Goal: Task Accomplishment & Management: Manage account settings

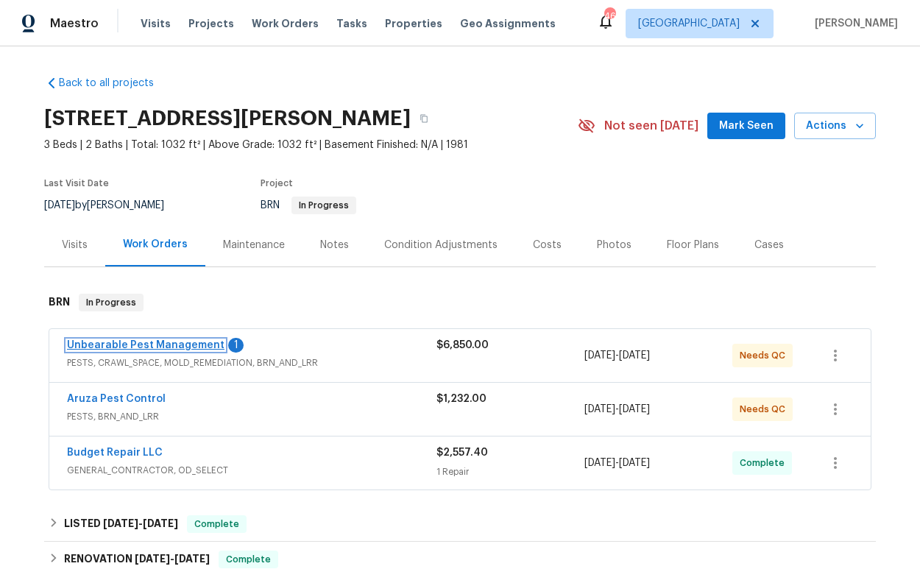
click at [172, 349] on link "Unbearable Pest Management" at bounding box center [146, 345] width 158 height 10
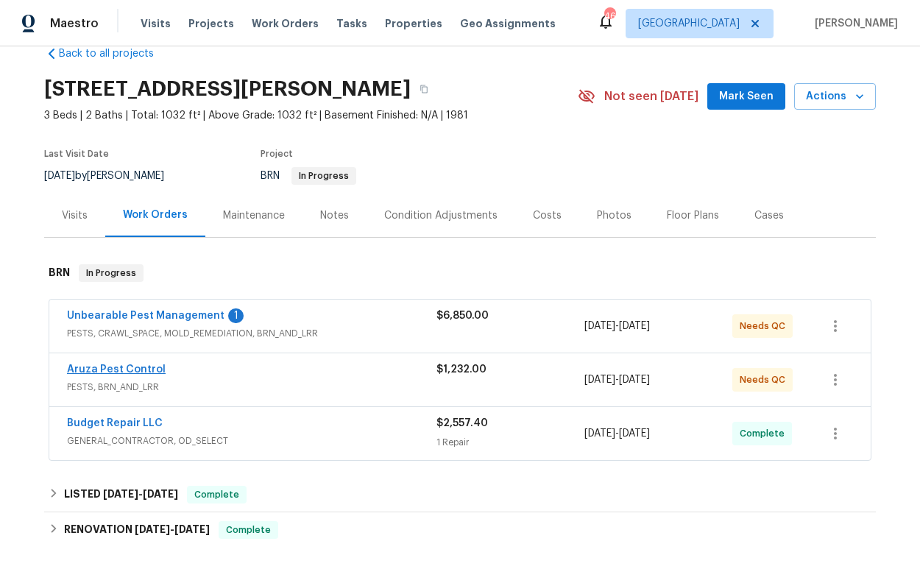
scroll to position [34, 0]
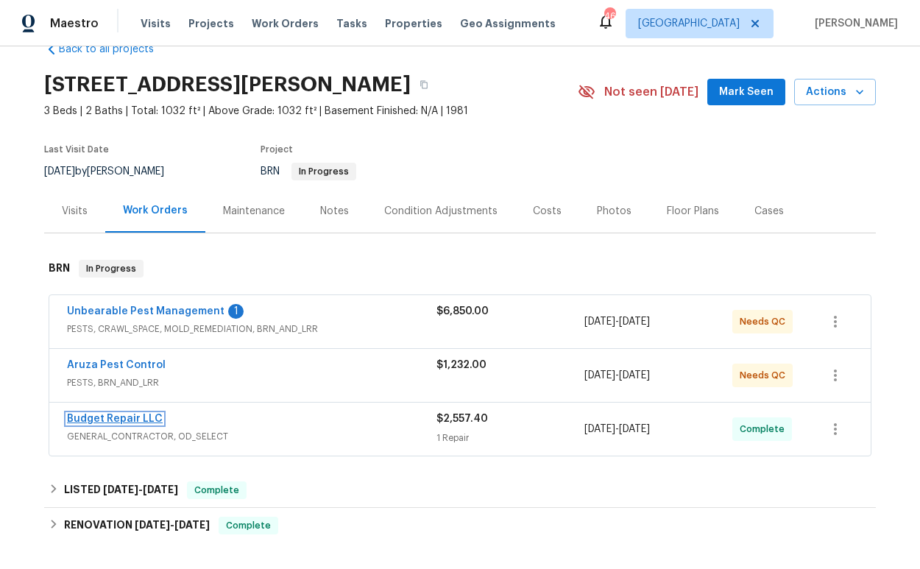
click at [116, 417] on link "Budget Repair LLC" at bounding box center [115, 419] width 96 height 10
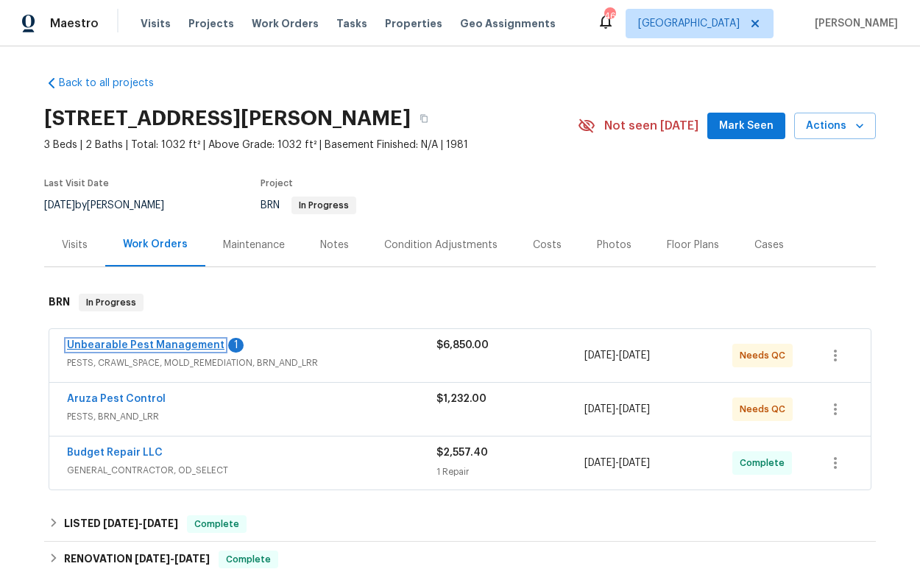
click at [142, 346] on link "Unbearable Pest Management" at bounding box center [146, 345] width 158 height 10
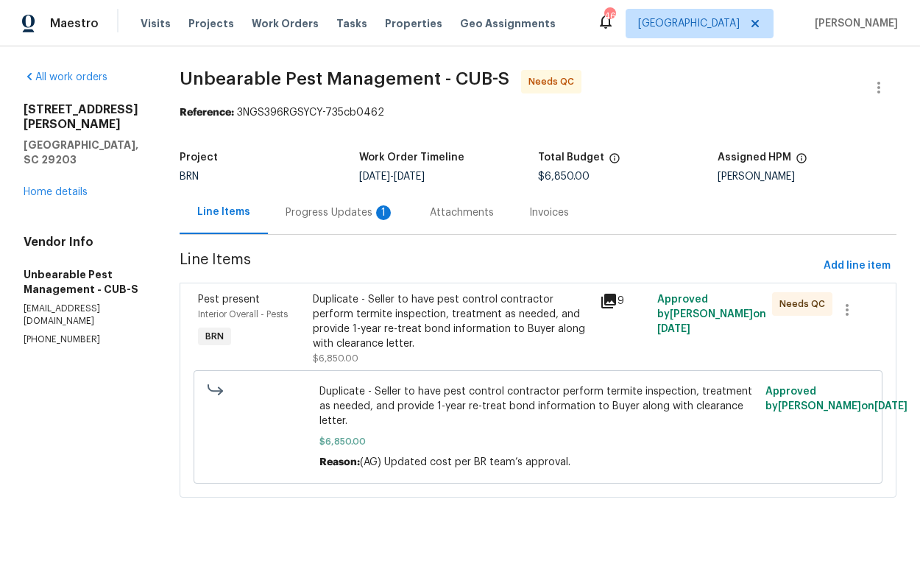
click at [445, 212] on div "Attachments" at bounding box center [462, 212] width 64 height 15
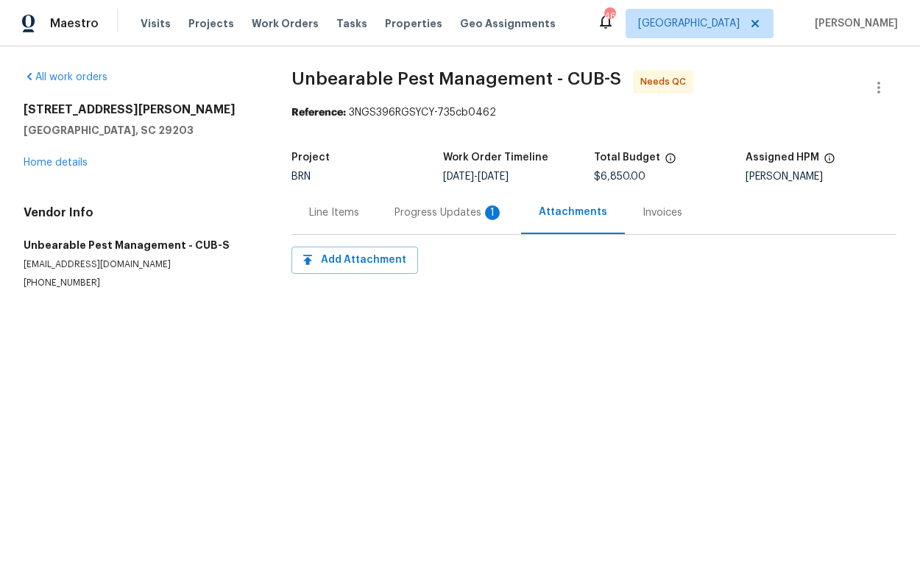
click at [653, 216] on div "Invoices" at bounding box center [663, 212] width 40 height 15
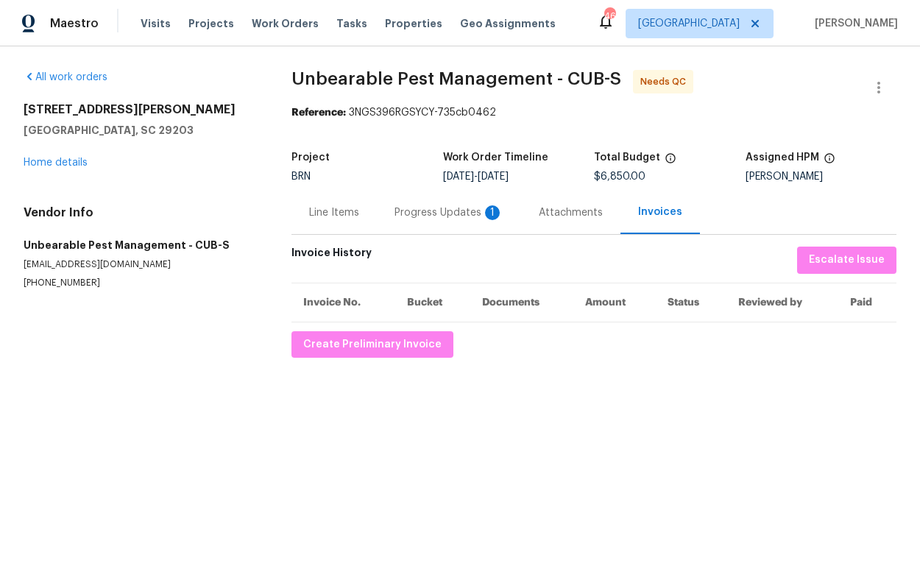
click at [454, 215] on div "Progress Updates 1" at bounding box center [449, 212] width 109 height 15
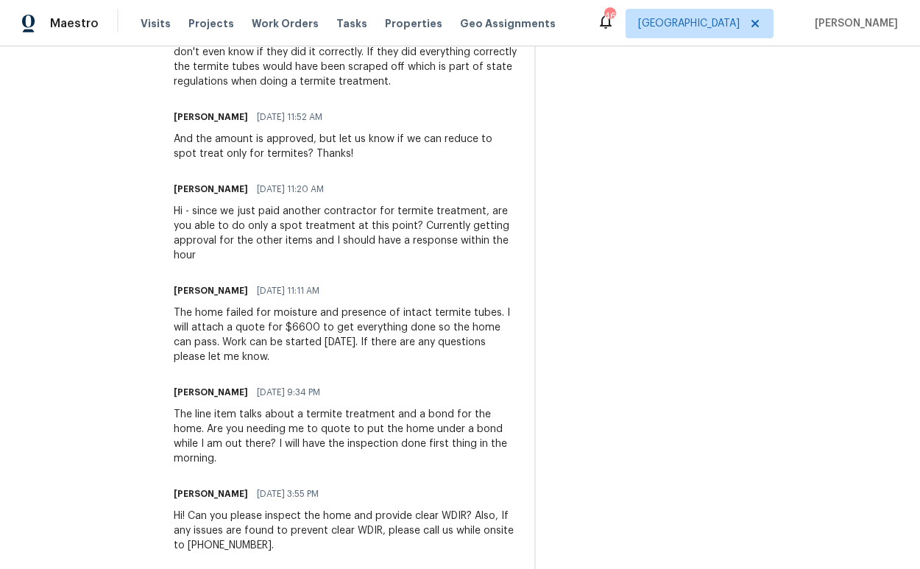
scroll to position [817, 0]
